Goal: Find contact information: Find contact information

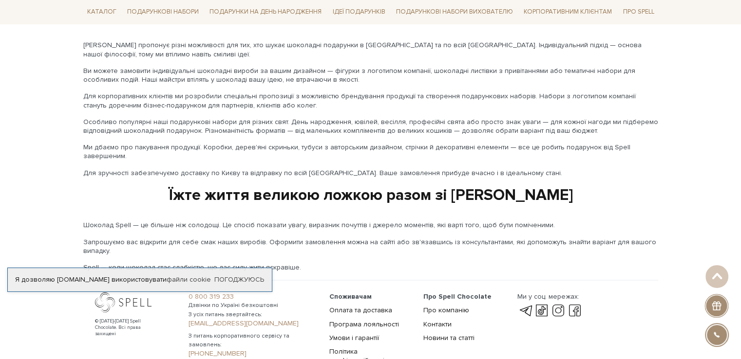
scroll to position [1632, 0]
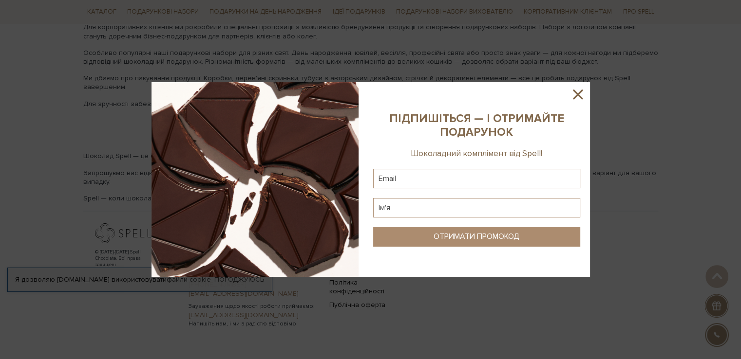
click at [575, 95] on icon at bounding box center [577, 94] width 17 height 17
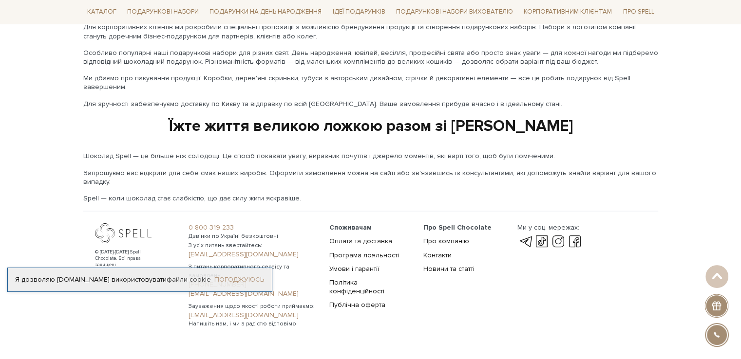
click at [235, 283] on link "Погоджуюсь" at bounding box center [239, 280] width 50 height 9
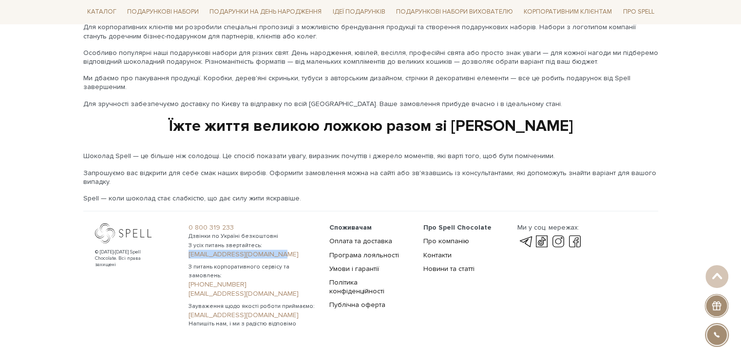
drag, startPoint x: 185, startPoint y: 235, endPoint x: 273, endPoint y: 230, distance: 87.8
click at [273, 230] on div "0 800 319 233 Дзвінки по Україні безкоштовні З усіх питань звертайтесь: [EMAIL_…" at bounding box center [253, 275] width 141 height 105
click at [179, 270] on div "© [DATE]-[DATE] Spell Chocolate. Всі права захищені" at bounding box center [136, 275] width 94 height 105
drag, startPoint x: 185, startPoint y: 264, endPoint x: 279, endPoint y: 265, distance: 94.0
click at [279, 265] on div "0 800 319 233 Дзвінки по Україні безкоштовні З усіх питань звертайтесь: [EMAIL_…" at bounding box center [253, 275] width 141 height 105
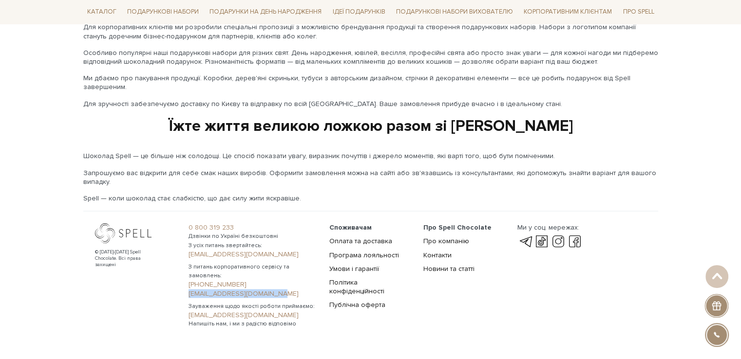
copy link "[EMAIL_ADDRESS][DOMAIN_NAME]"
